Goal: Task Accomplishment & Management: Use online tool/utility

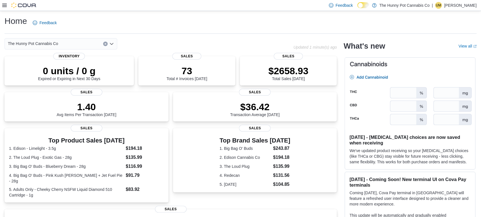
click at [4, 5] on icon at bounding box center [4, 5] width 5 height 5
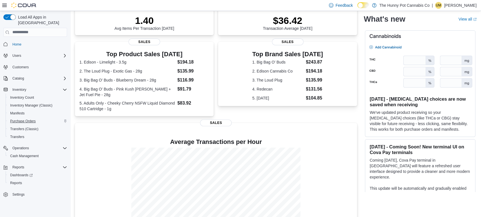
scroll to position [111, 0]
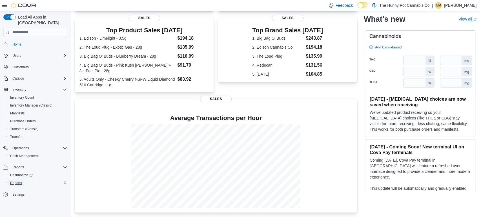
click at [16, 180] on span "Reports" at bounding box center [16, 183] width 12 height 7
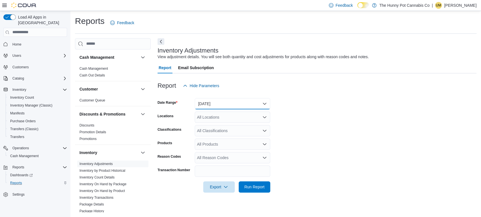
click at [202, 103] on button "Yesterday" at bounding box center [232, 103] width 75 height 11
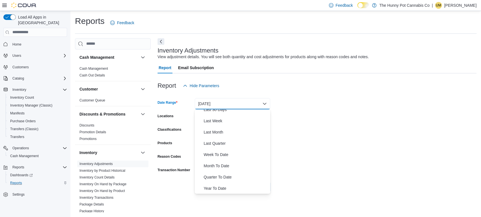
scroll to position [84, 0]
click at [206, 166] on span "Month To Date" at bounding box center [236, 166] width 64 height 7
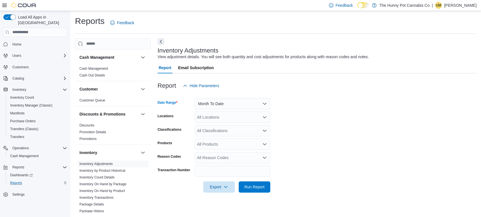
click at [208, 113] on div "All Locations" at bounding box center [232, 117] width 75 height 11
type input "****"
click at [209, 126] on span "3476 Glen Erin Dr" at bounding box center [259, 127] width 104 height 6
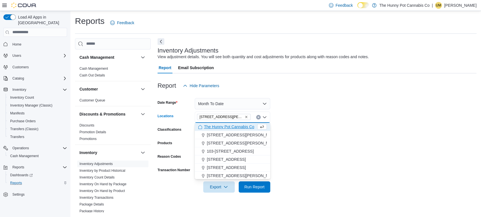
click at [307, 141] on form "Date Range Month To Date Locations 3476 Glen Erin Dr Combo box. Selected. 3476 …" at bounding box center [316, 142] width 319 height 101
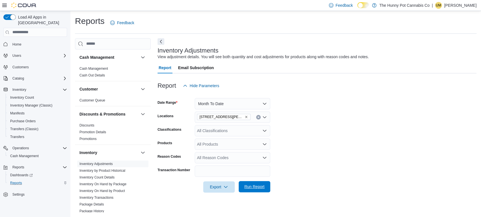
click at [253, 182] on span "Run Report" at bounding box center [254, 186] width 25 height 11
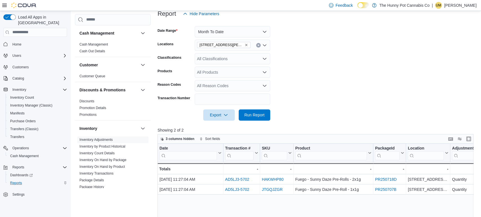
scroll to position [71, 0]
click at [244, 34] on button "Month To Date" at bounding box center [232, 32] width 75 height 11
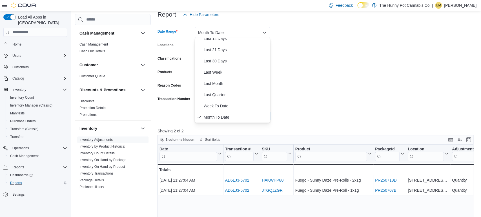
scroll to position [61, 0]
click at [223, 64] on span "Last 30 Days" at bounding box center [236, 62] width 64 height 7
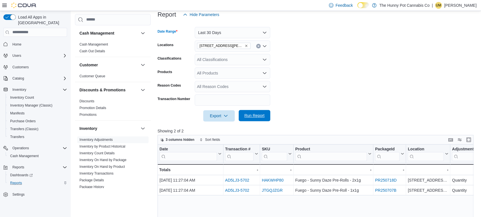
click at [247, 112] on span "Run Report" at bounding box center [254, 115] width 25 height 11
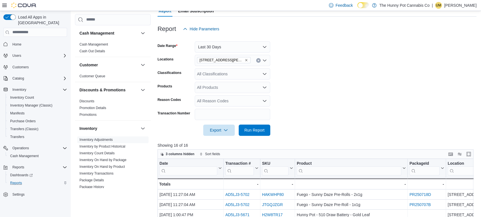
scroll to position [50, 0]
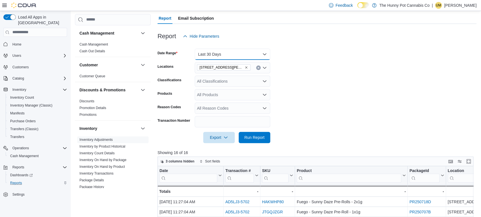
click at [246, 55] on button "Last 30 Days" at bounding box center [232, 54] width 75 height 11
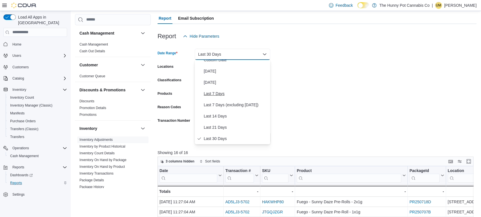
scroll to position [84, 0]
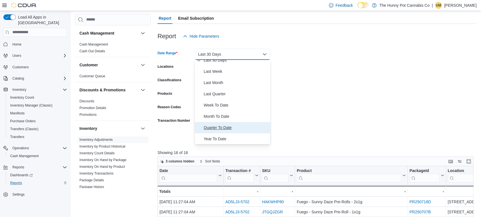
click at [217, 126] on span "Quarter To Date" at bounding box center [236, 127] width 64 height 7
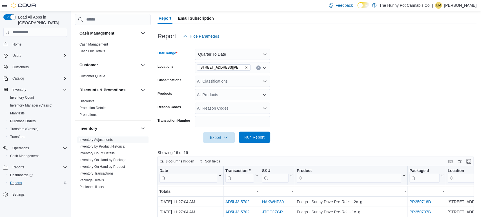
click at [258, 135] on span "Run Report" at bounding box center [254, 138] width 20 height 6
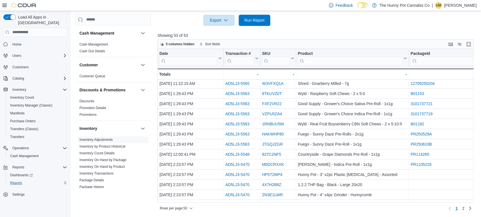
scroll to position [174, 0]
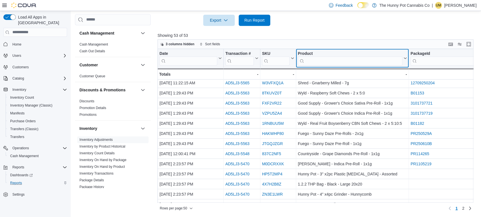
click at [347, 58] on input "search" at bounding box center [350, 60] width 104 height 9
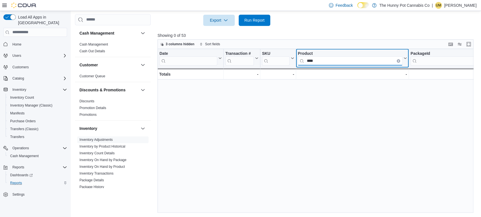
scroll to position [0, 0]
type input "*"
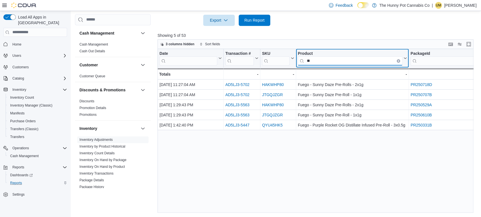
type input "*"
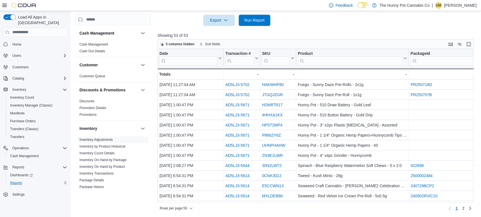
click at [155, 110] on div "Cash Management Cash Management Cash Out Details Customer Customer Queue Discou…" at bounding box center [275, 42] width 401 height 342
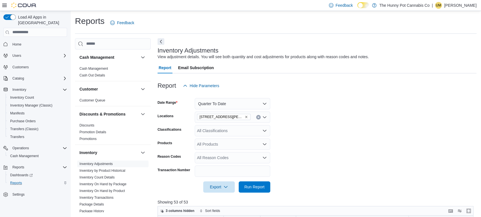
scroll to position [0, 0]
click at [20, 42] on span "Home" at bounding box center [16, 44] width 9 height 5
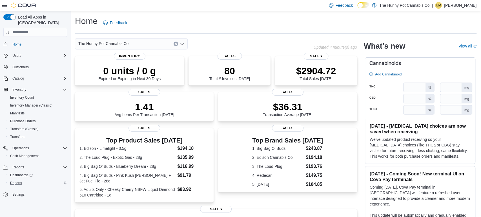
click at [441, 6] on span "UM" at bounding box center [438, 5] width 5 height 7
click at [433, 51] on span "Sign Out" at bounding box center [439, 54] width 15 height 6
